Goal: Task Accomplishment & Management: Use online tool/utility

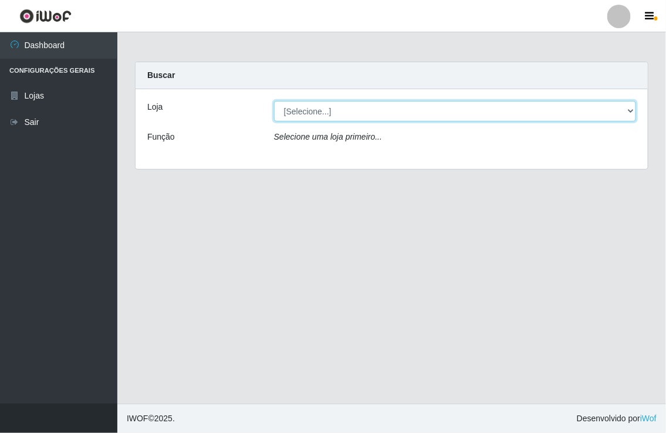
click at [303, 103] on select "[Selecione...] Nordestão - [GEOGRAPHIC_DATA]" at bounding box center [455, 111] width 362 height 21
select select "454"
click at [274, 101] on select "[Selecione...] Nordestão - [GEOGRAPHIC_DATA]" at bounding box center [455, 111] width 362 height 21
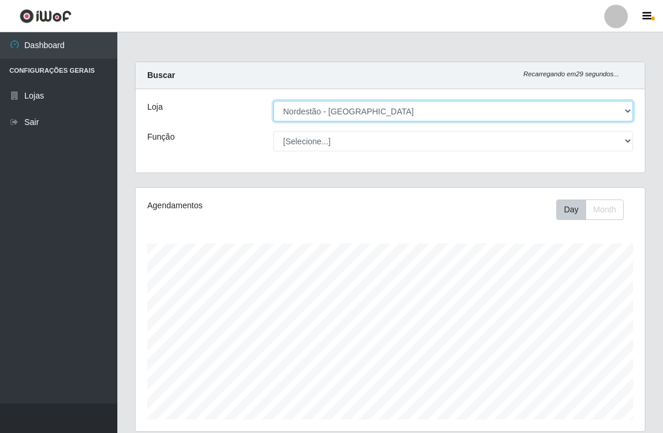
scroll to position [243, 509]
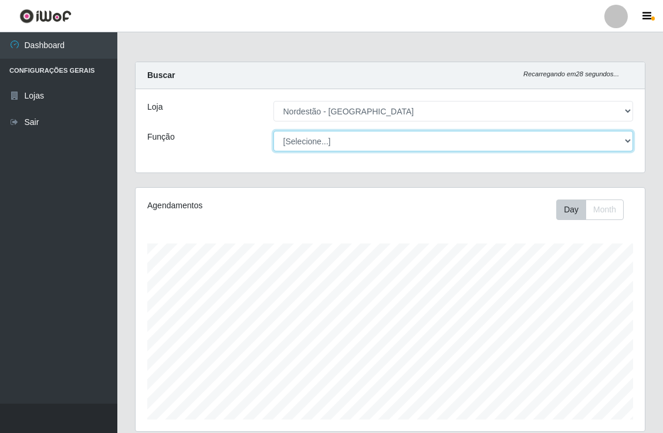
click at [311, 143] on select "[Selecione...] Embalador Embalador + Embalador ++" at bounding box center [454, 141] width 360 height 21
select select "1"
click at [274, 131] on select "[Selecione...] Embalador Embalador + Embalador ++" at bounding box center [454, 141] width 360 height 21
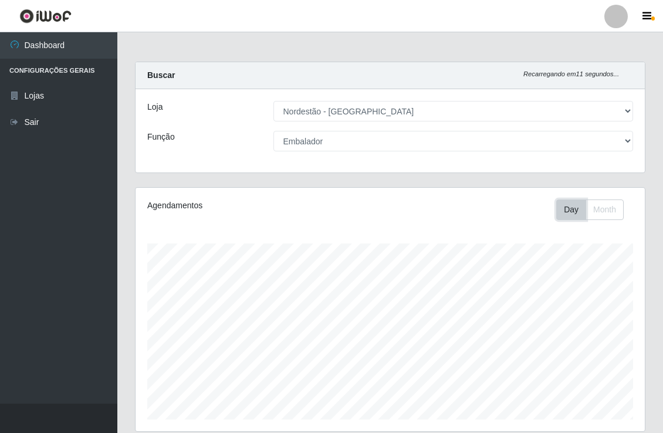
click at [564, 207] on button "Day" at bounding box center [571, 210] width 30 height 21
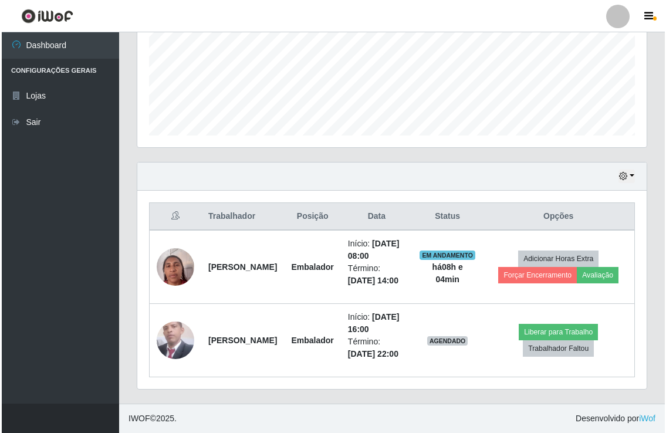
scroll to position [333, 0]
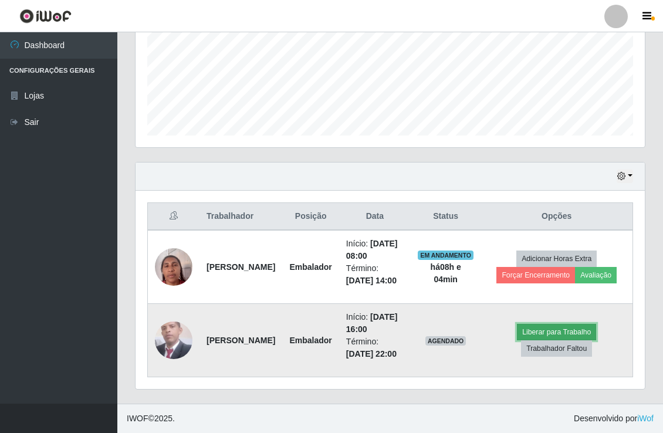
click at [541, 324] on button "Liberar para Trabalho" at bounding box center [556, 332] width 79 height 16
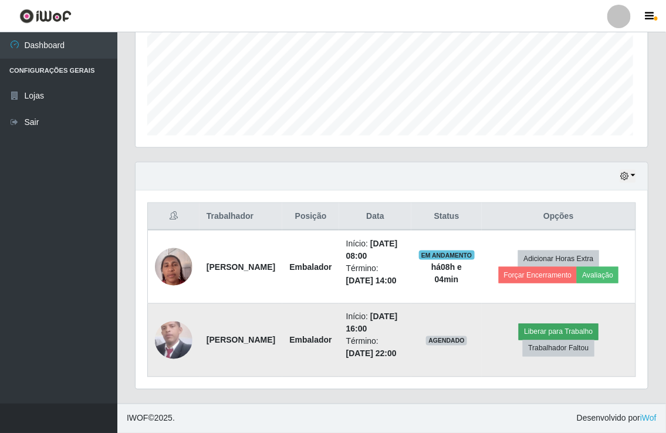
scroll to position [243, 502]
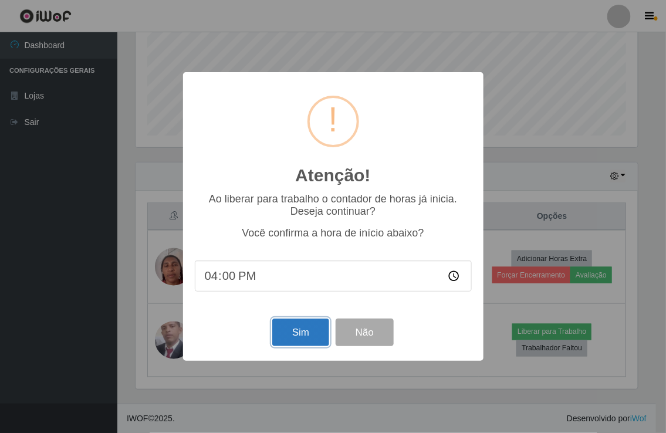
click at [291, 333] on button "Sim" at bounding box center [300, 333] width 57 height 28
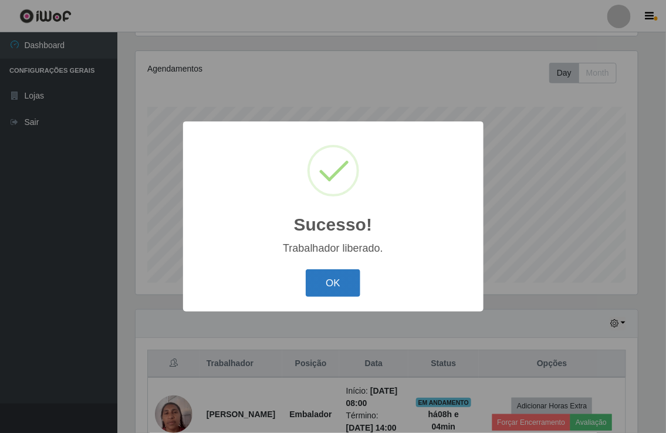
click at [326, 288] on button "OK" at bounding box center [333, 283] width 55 height 28
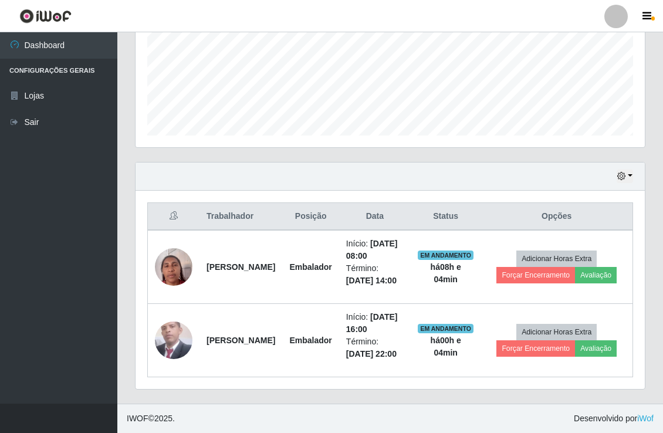
scroll to position [298, 0]
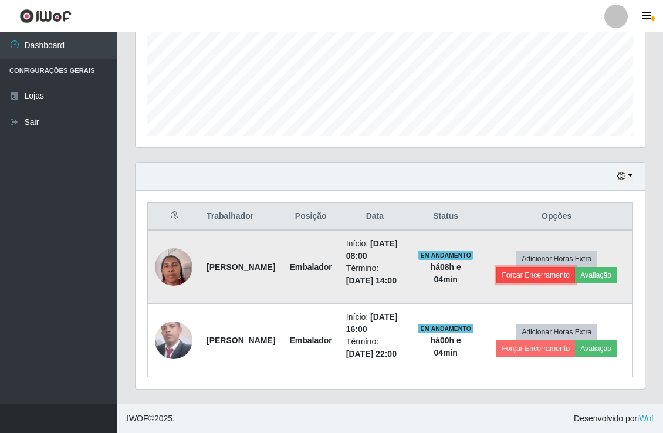
click at [548, 275] on button "Forçar Encerramento" at bounding box center [536, 275] width 79 height 16
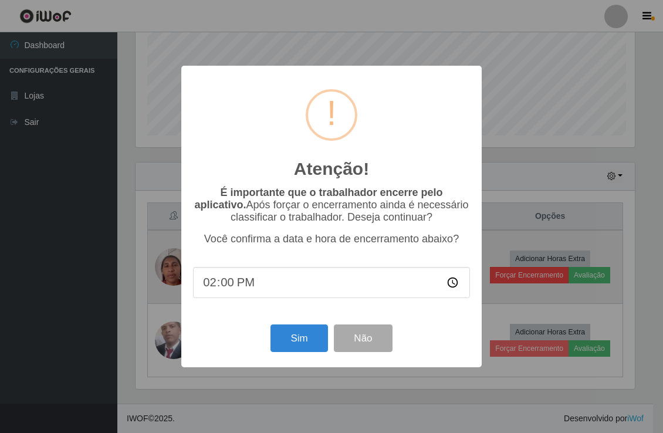
scroll to position [243, 502]
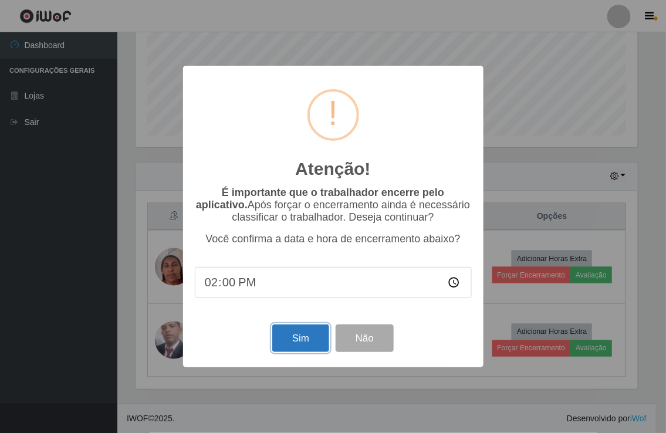
click at [308, 339] on button "Sim" at bounding box center [300, 339] width 57 height 28
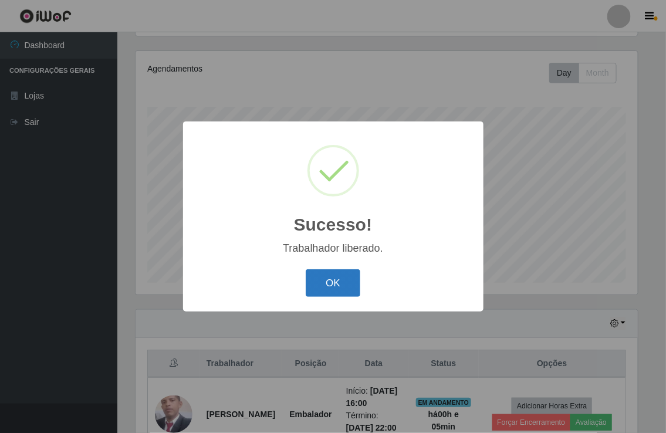
click at [335, 288] on button "OK" at bounding box center [333, 283] width 55 height 28
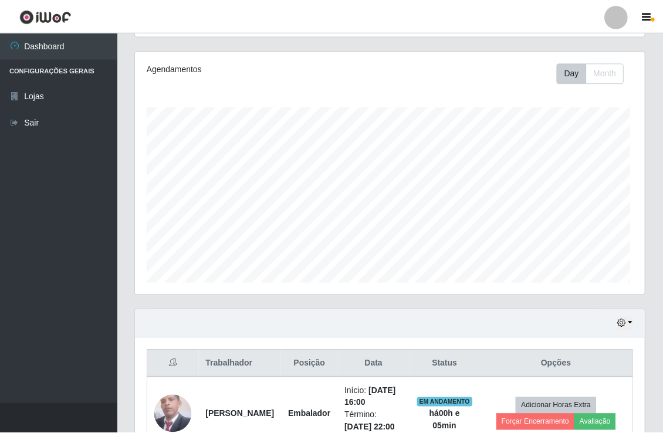
scroll to position [243, 509]
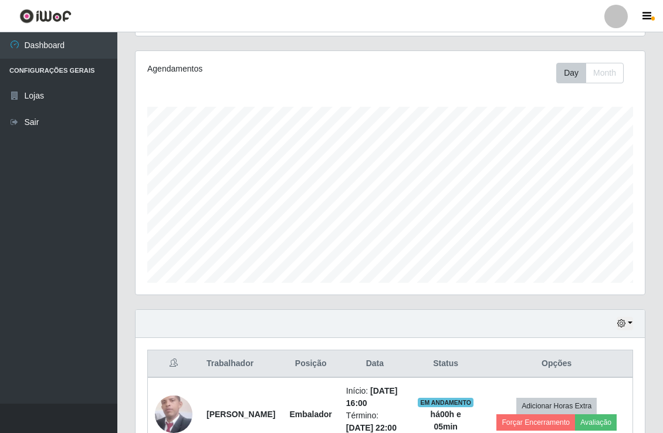
drag, startPoint x: 662, startPoint y: 233, endPoint x: 670, endPoint y: 278, distance: 45.8
click at [663, 278] on html "Perfil Alterar Senha Sair Dashboard Configurações Gerais Lojas Sair Carregando.…" at bounding box center [331, 185] width 663 height 644
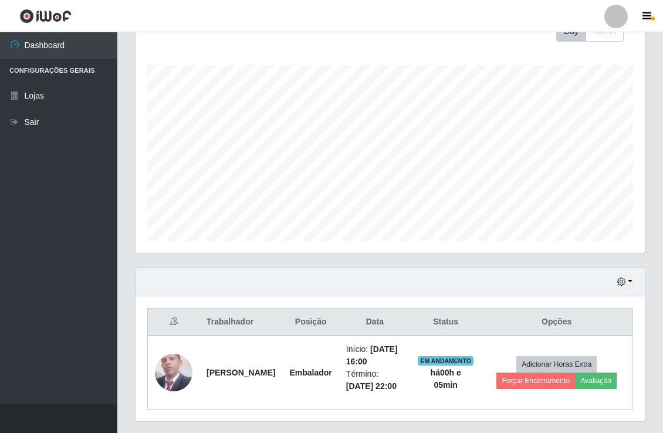
scroll to position [235, 0]
